Goal: Information Seeking & Learning: Compare options

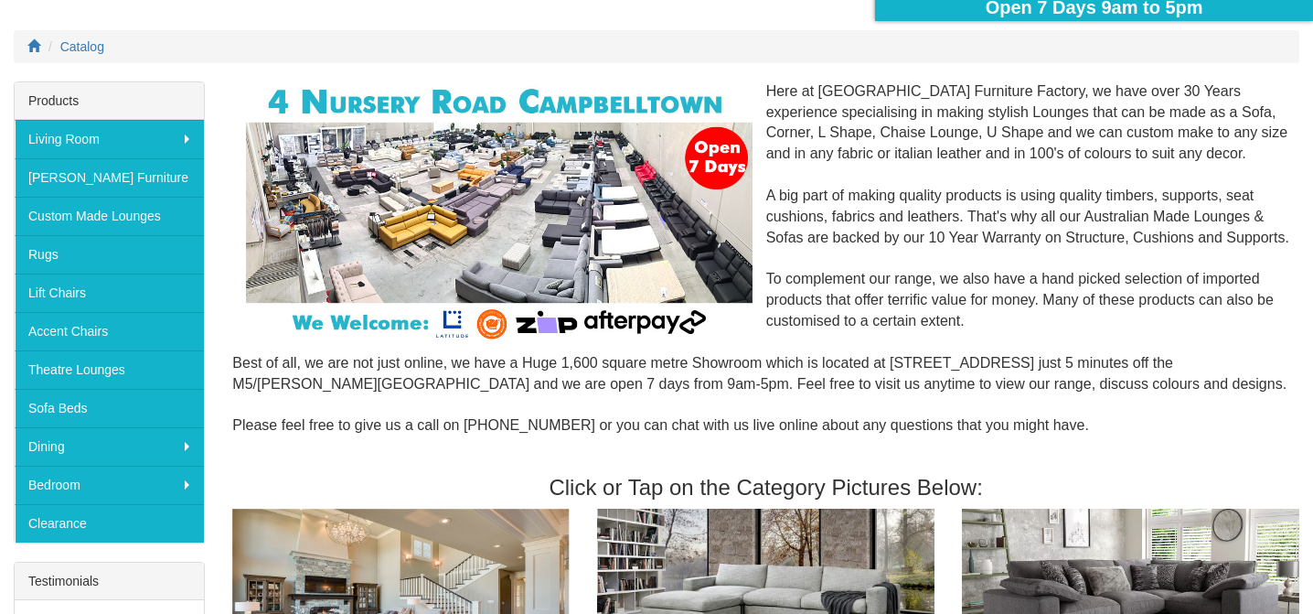
scroll to position [219, 0]
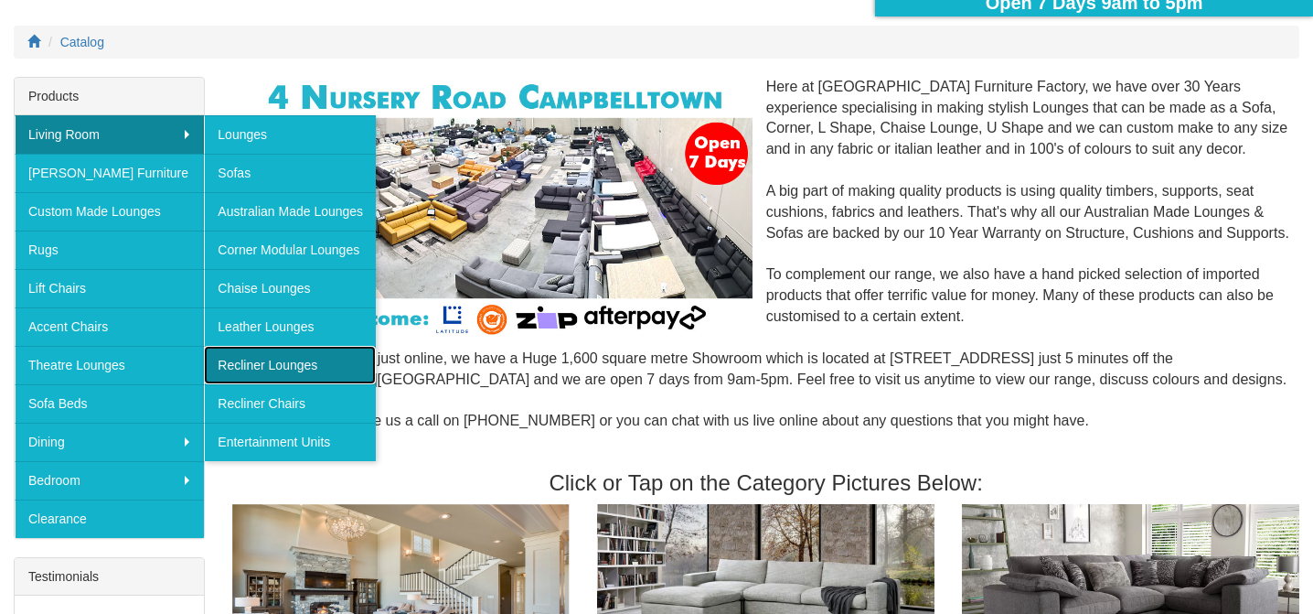
click at [282, 369] on link "Recliner Lounges" at bounding box center [290, 365] width 172 height 38
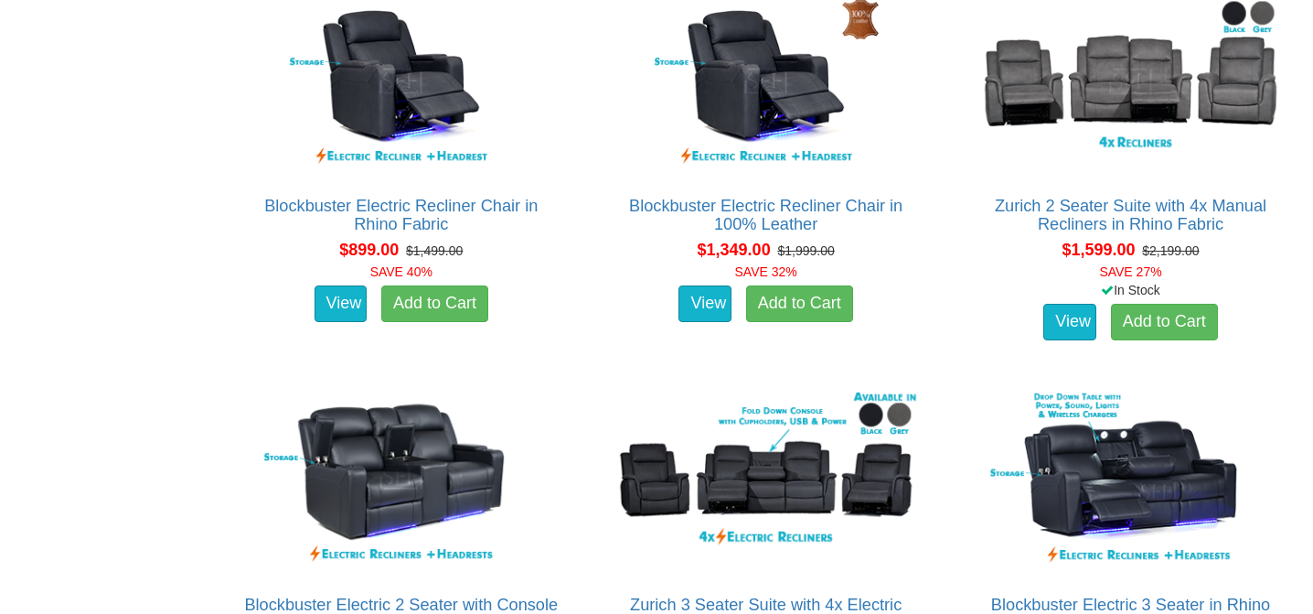
scroll to position [1148, 0]
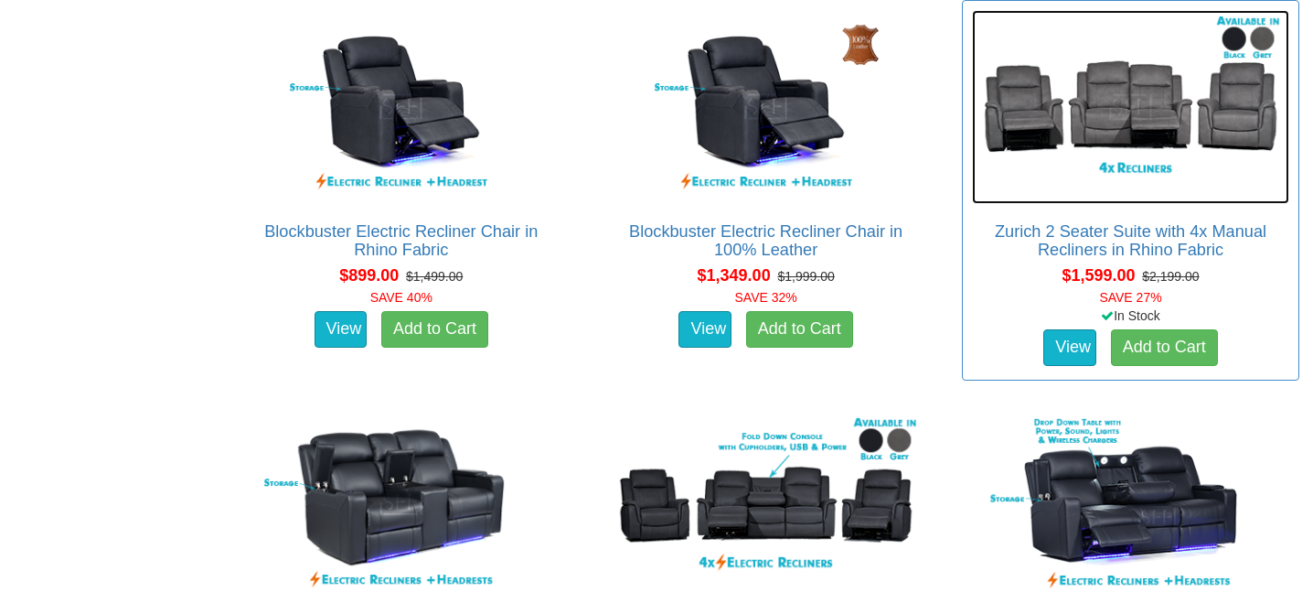
click at [1130, 98] on img at bounding box center [1130, 107] width 317 height 194
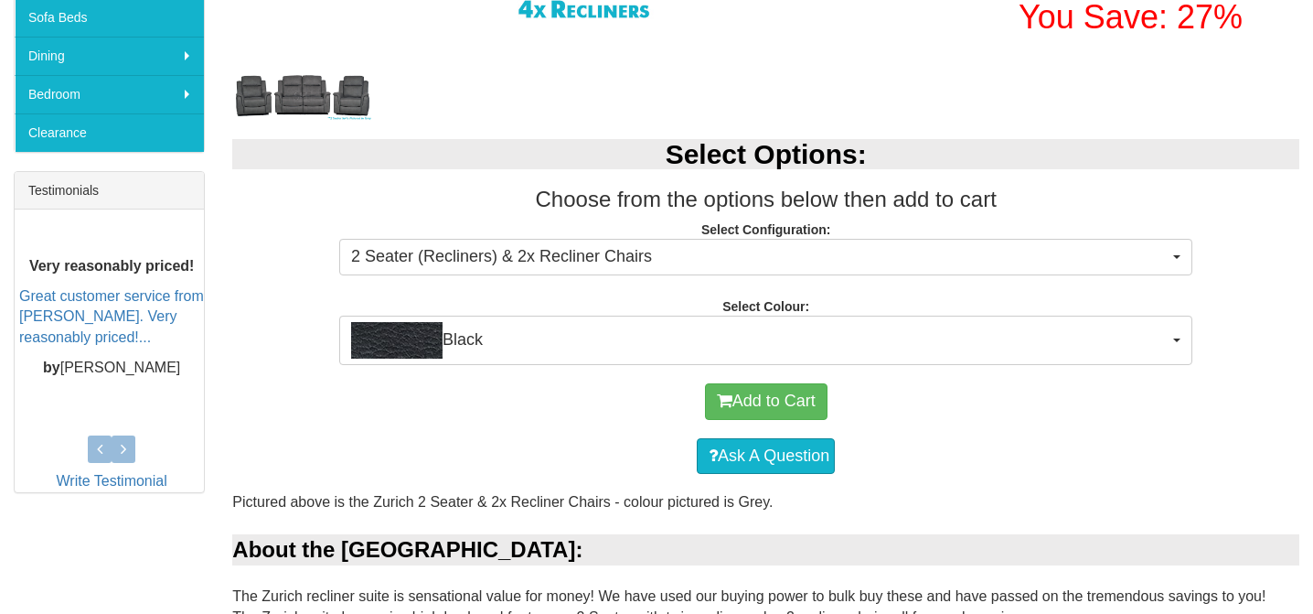
scroll to position [615, 0]
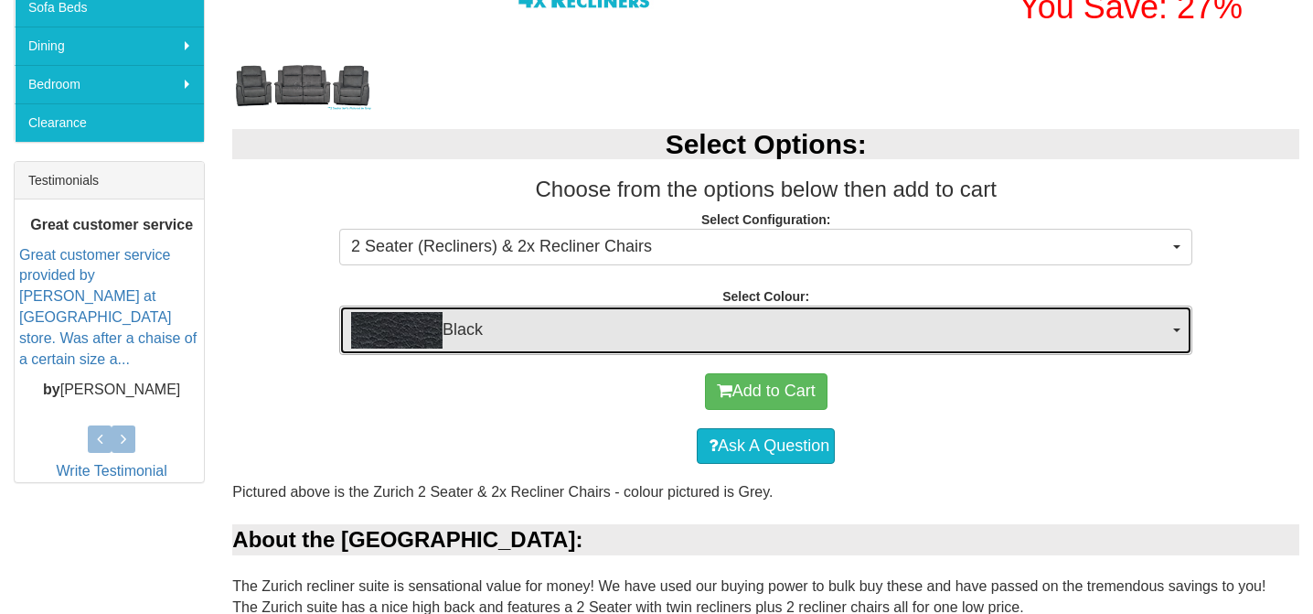
click at [1179, 333] on button "Black" at bounding box center [765, 329] width 853 height 49
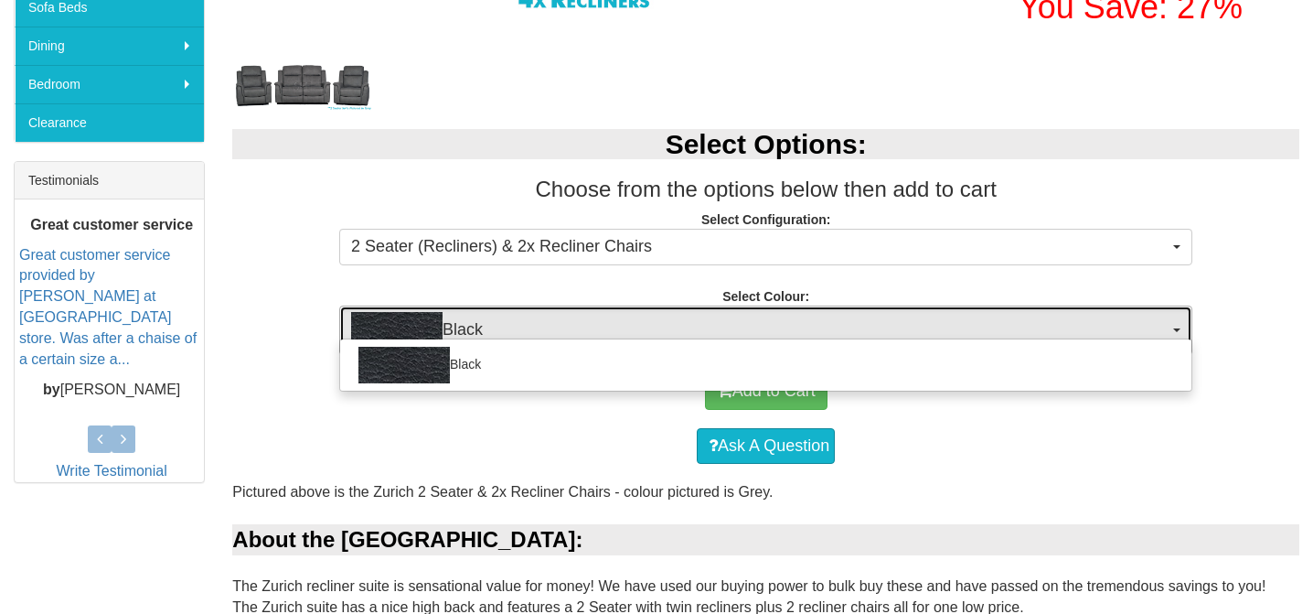
click at [1179, 333] on button "Black" at bounding box center [765, 329] width 853 height 49
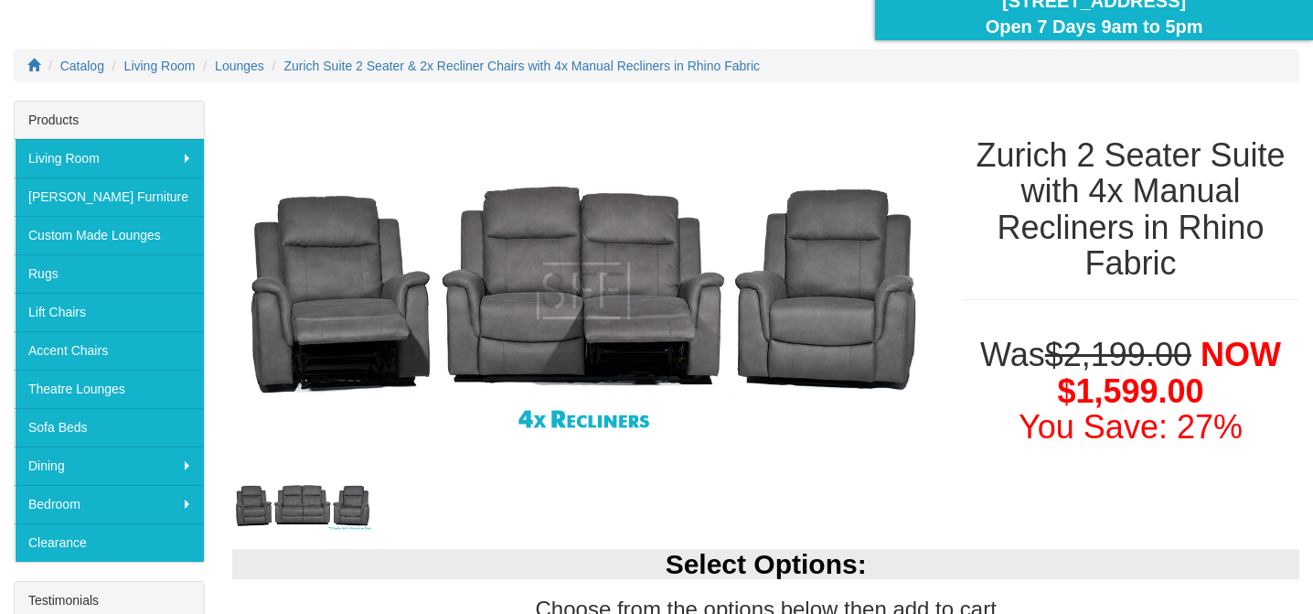
scroll to position [225, 0]
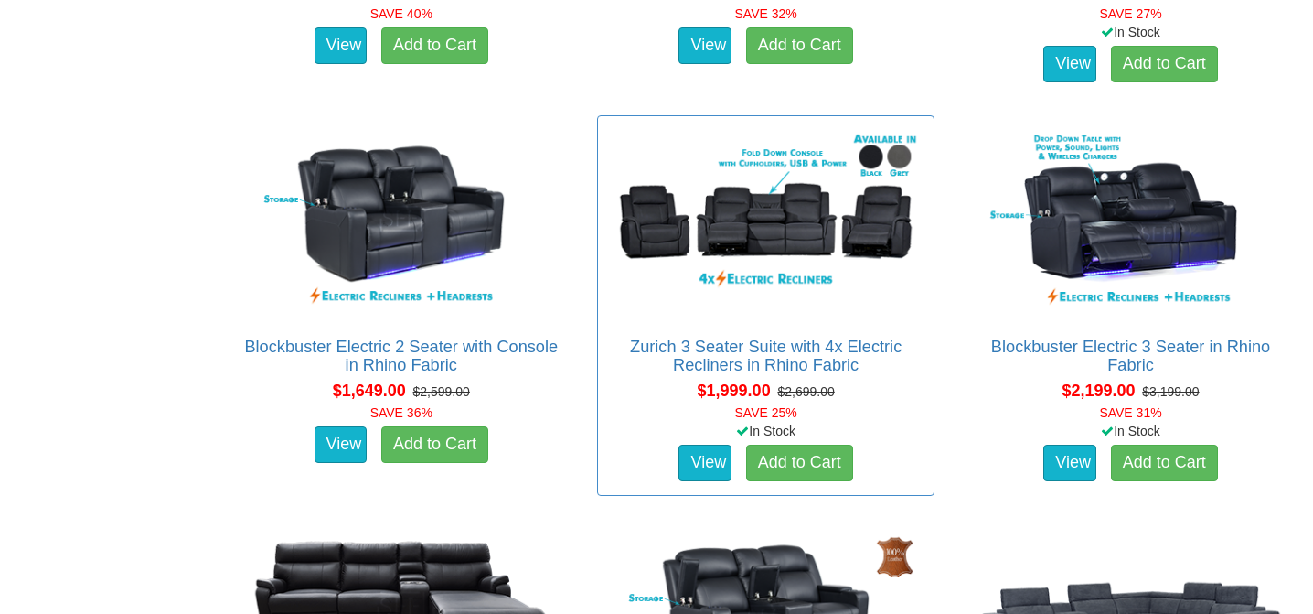
scroll to position [1437, 0]
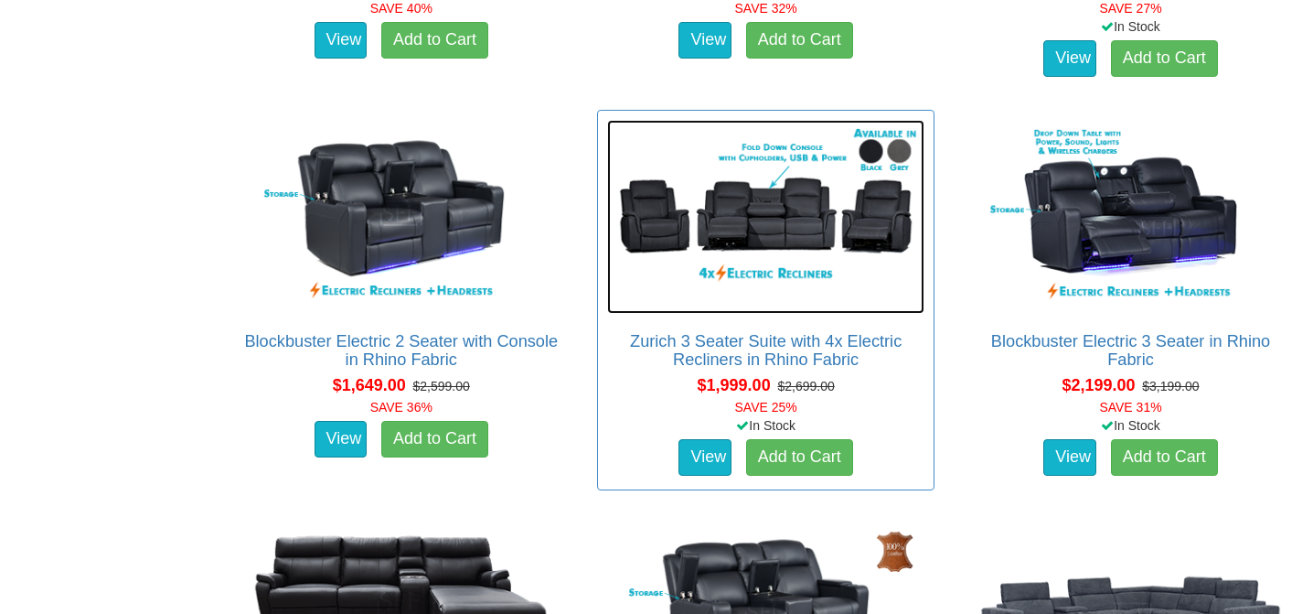
click at [775, 240] on img at bounding box center [765, 217] width 317 height 194
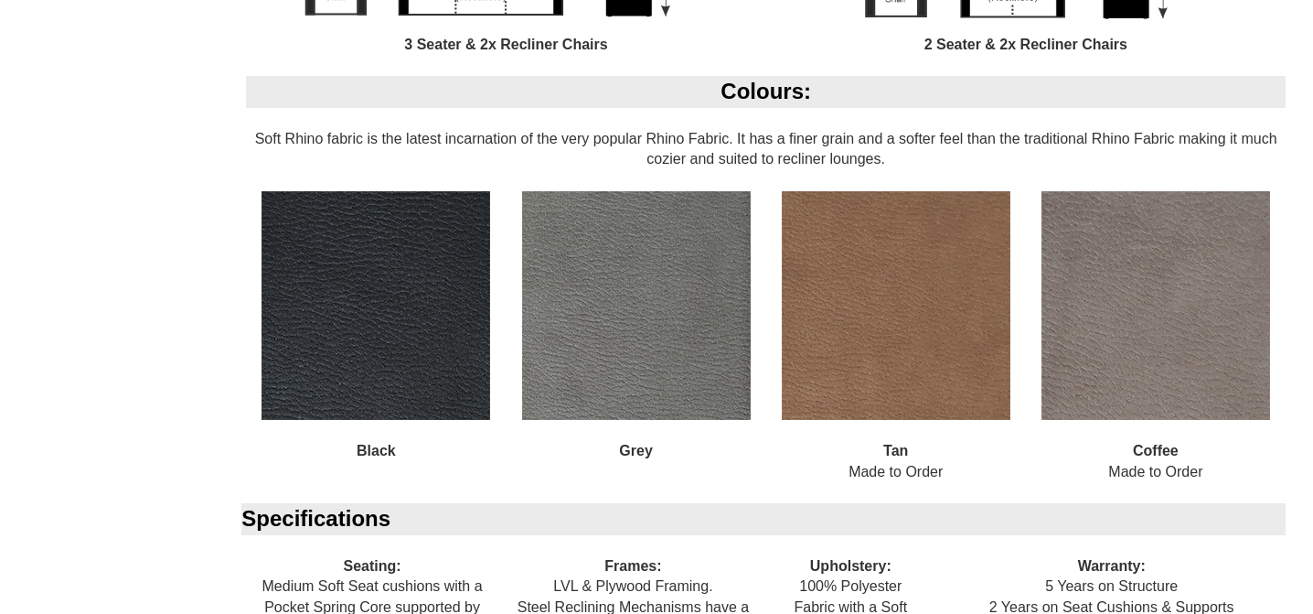
scroll to position [1590, 0]
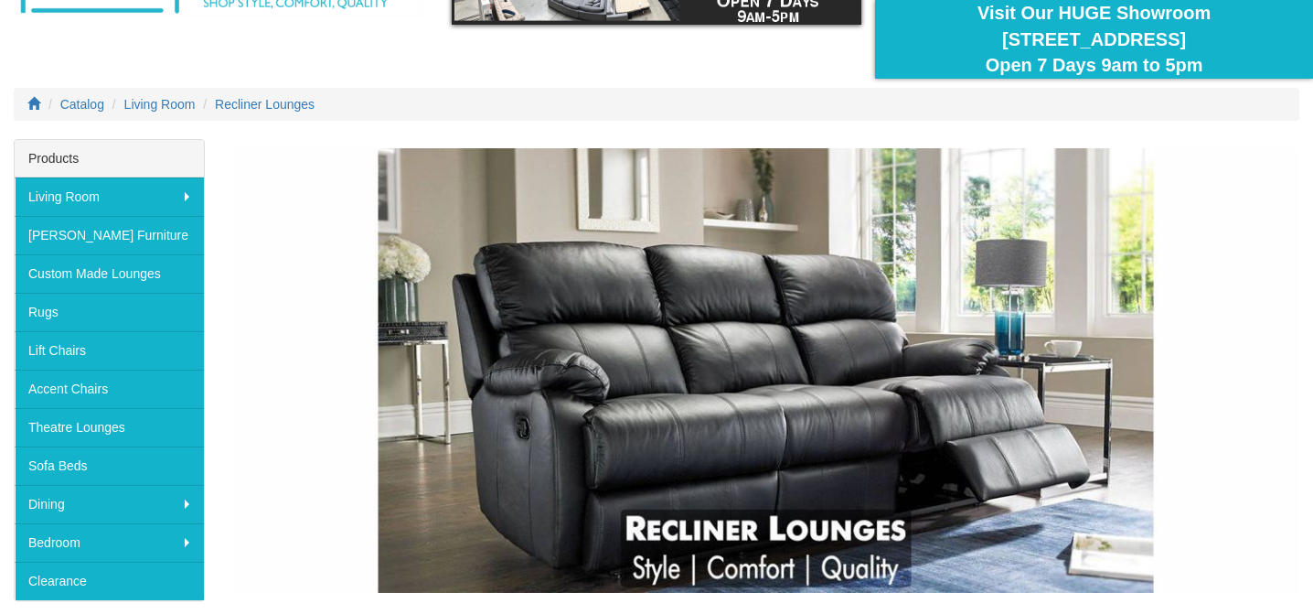
scroll to position [176, 0]
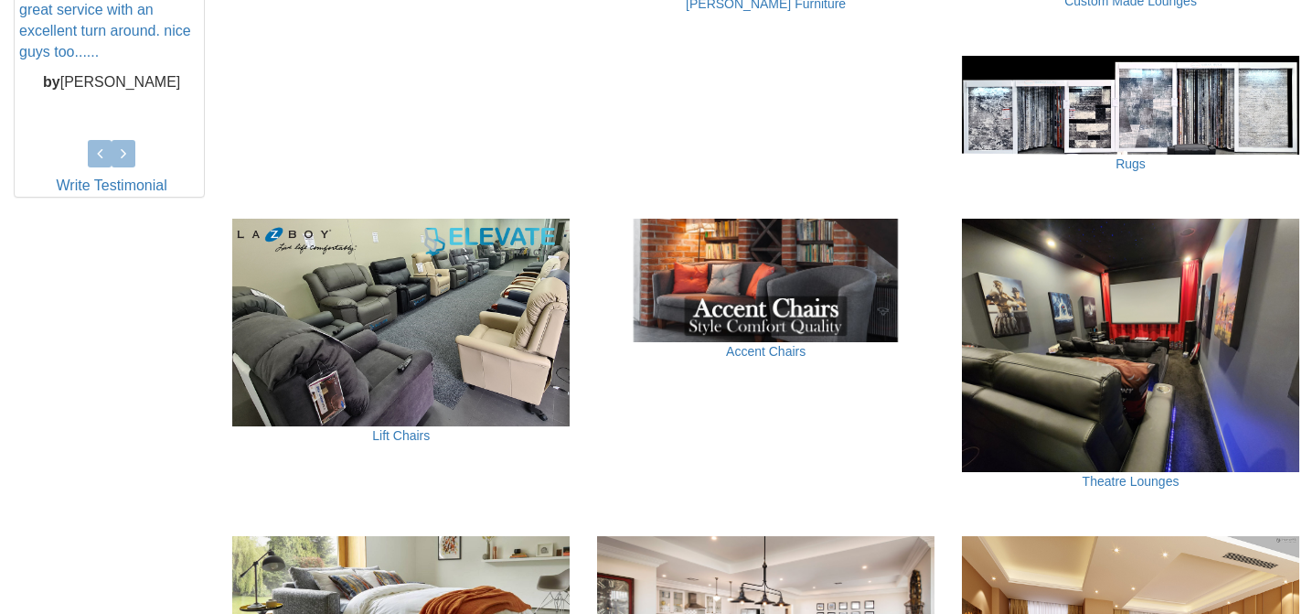
scroll to position [902, 0]
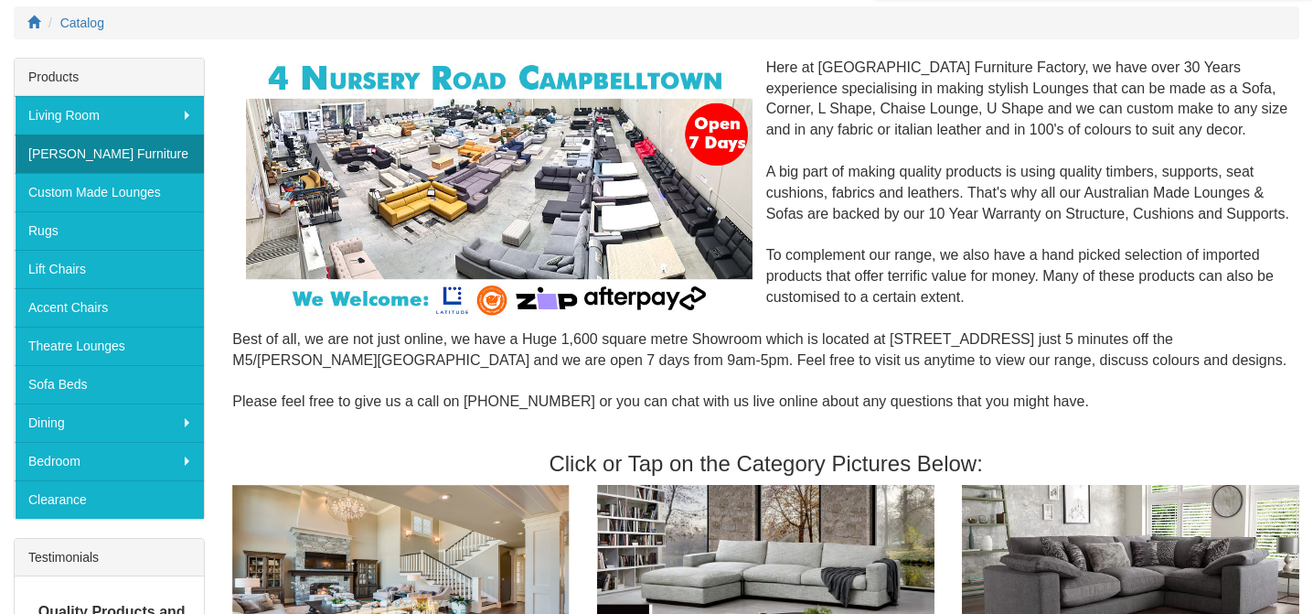
scroll to position [240, 0]
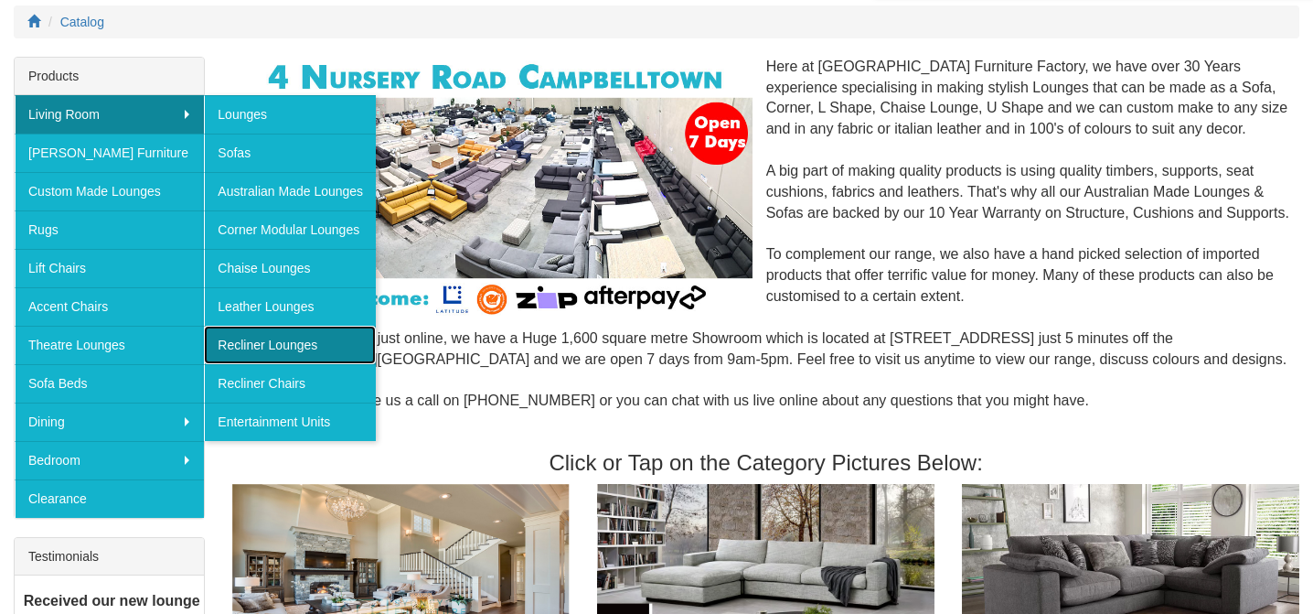
click at [300, 345] on link "Recliner Lounges" at bounding box center [290, 345] width 172 height 38
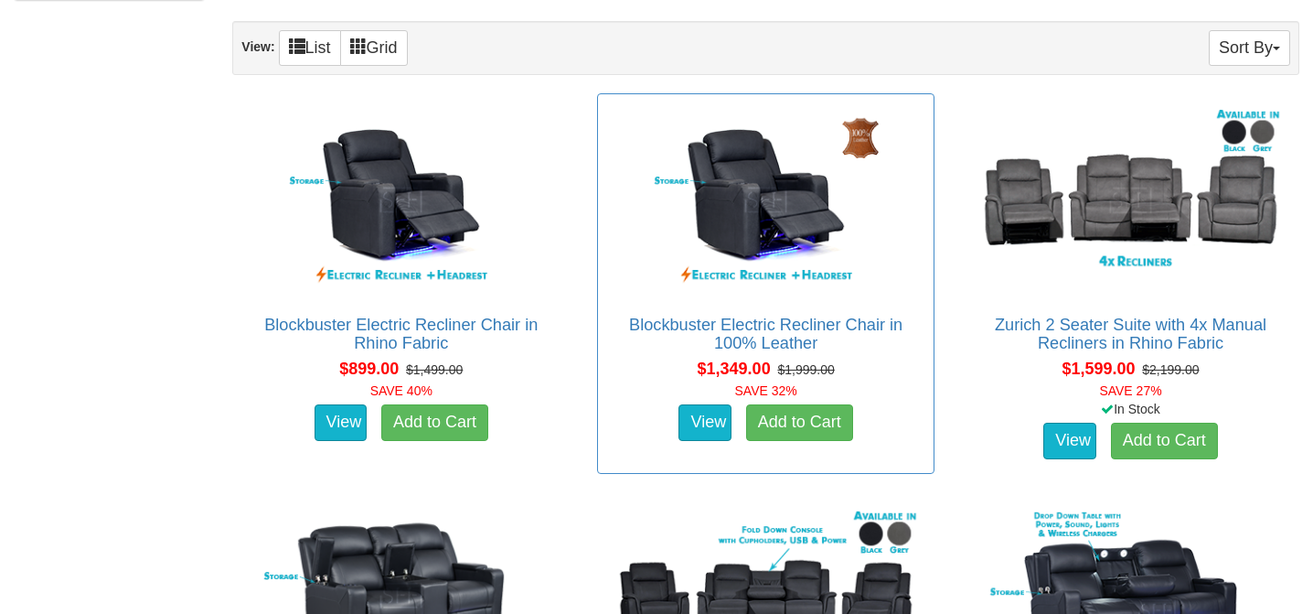
scroll to position [1058, 0]
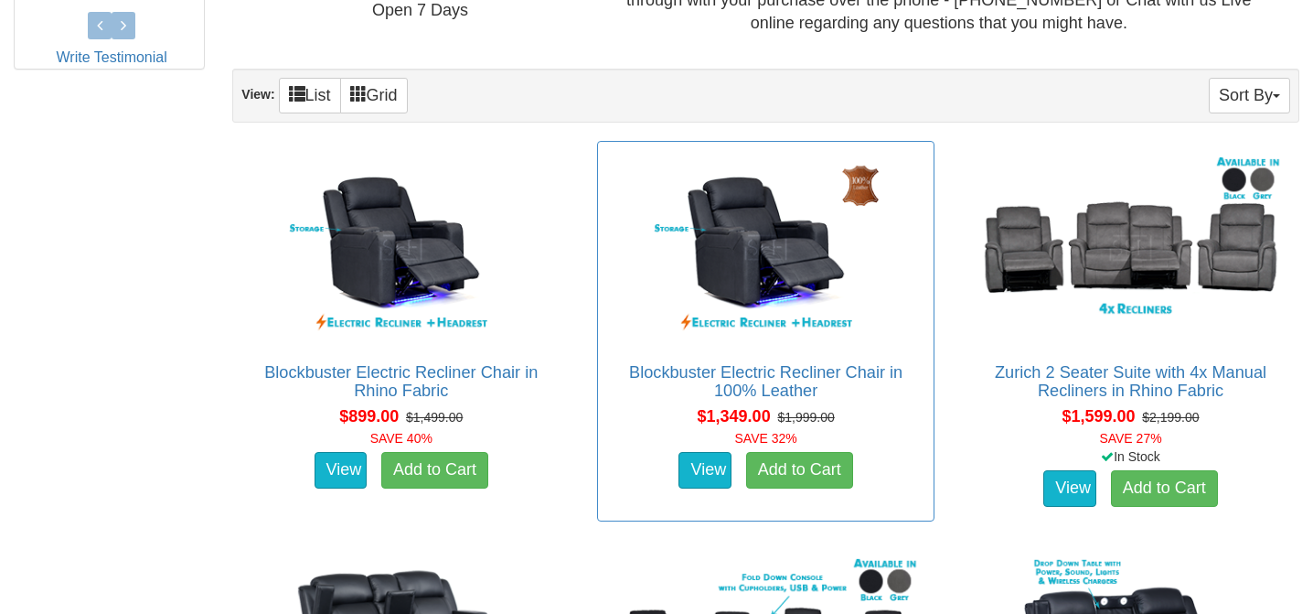
scroll to position [983, 0]
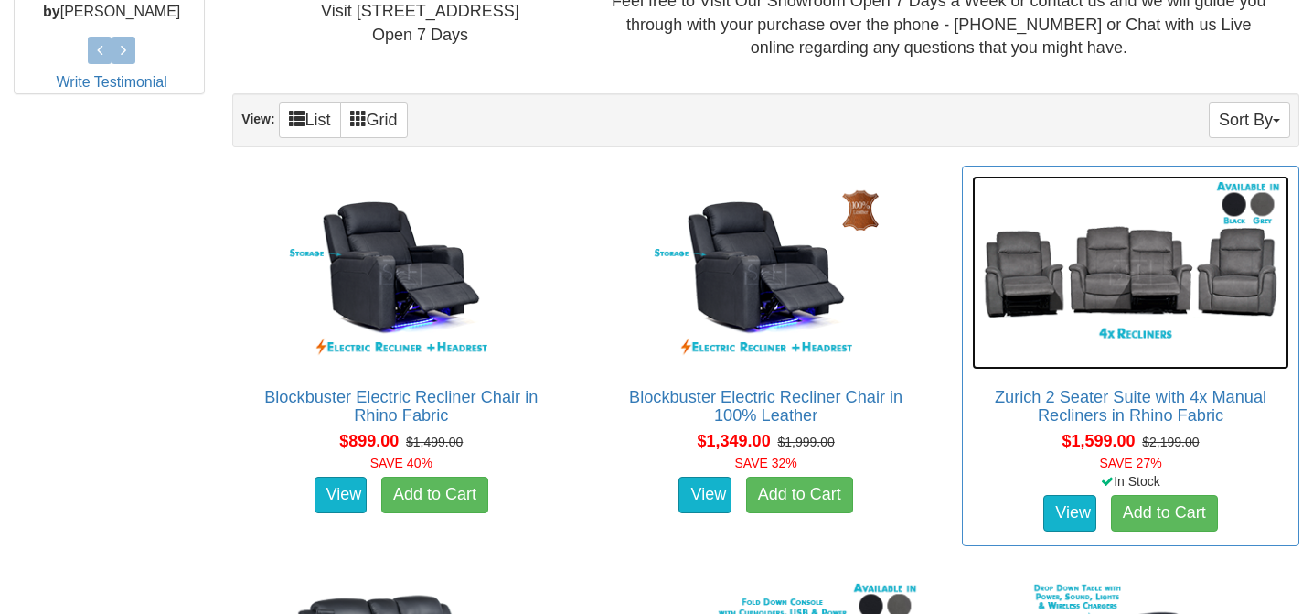
click at [1126, 297] on img at bounding box center [1130, 273] width 317 height 194
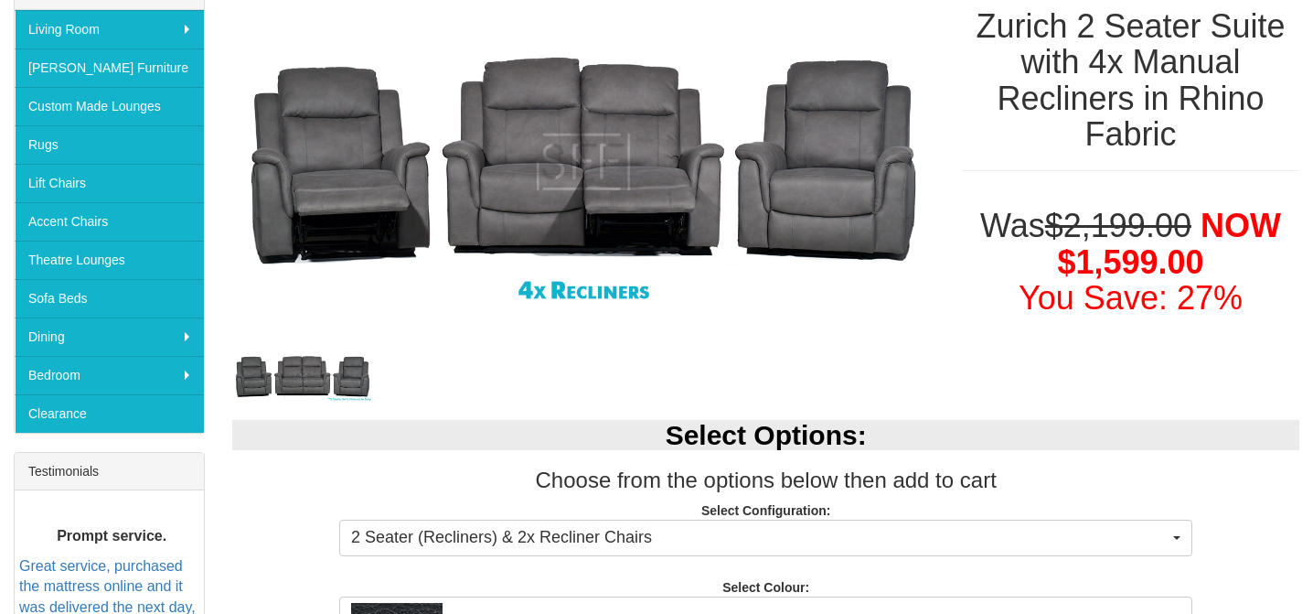
scroll to position [327, 0]
